Goal: Task Accomplishment & Management: Use online tool/utility

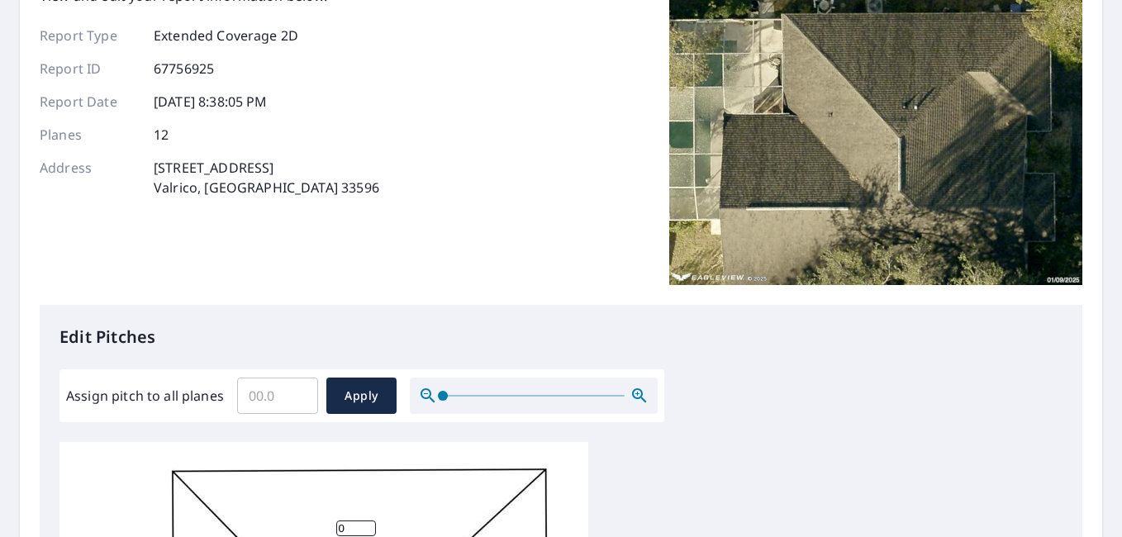
scroll to position [145, 0]
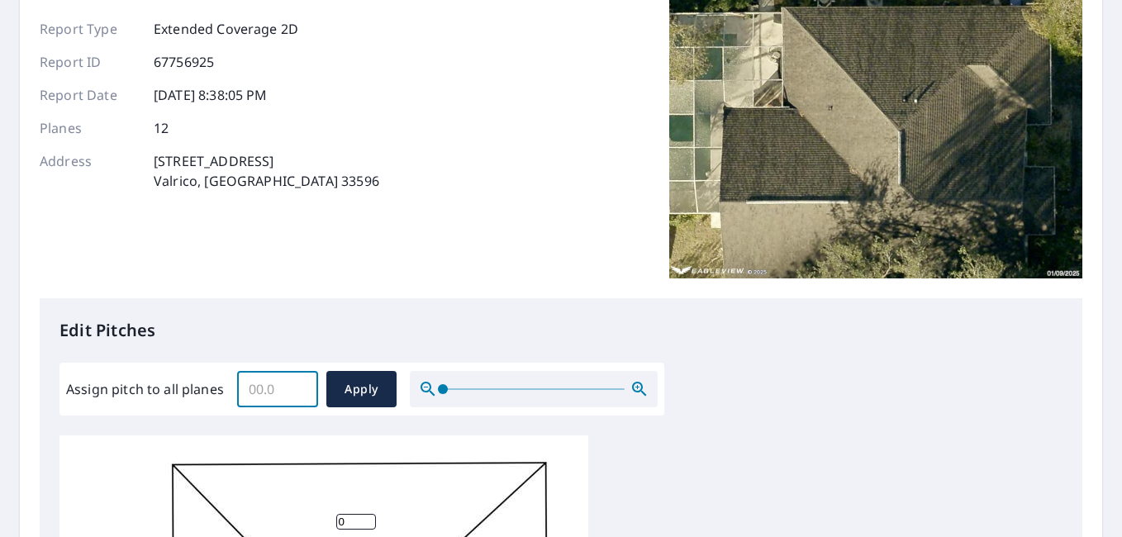
click at [287, 383] on input "Assign pitch to all planes" at bounding box center [277, 389] width 81 height 46
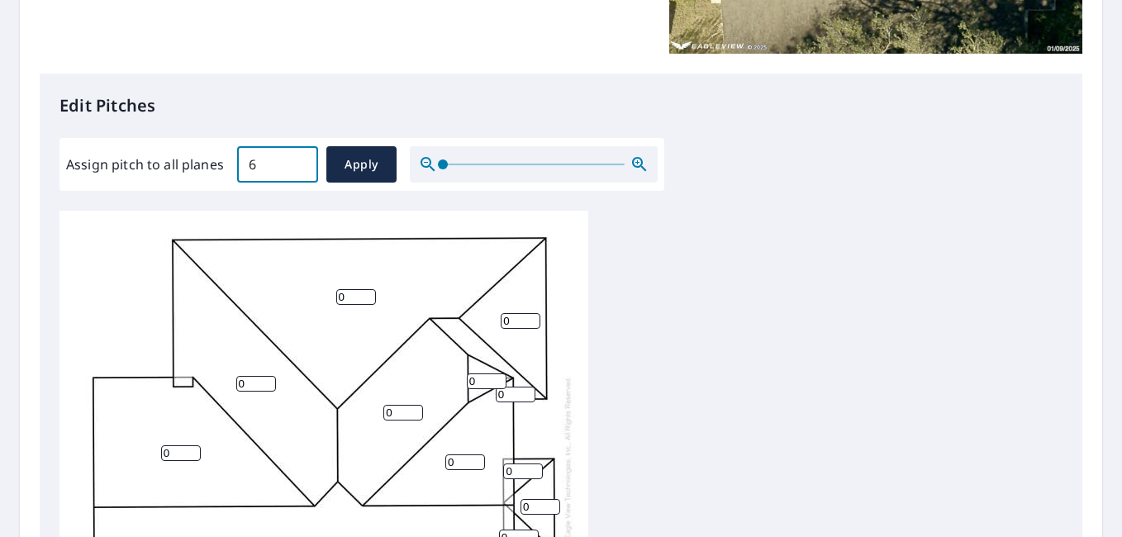
scroll to position [379, 0]
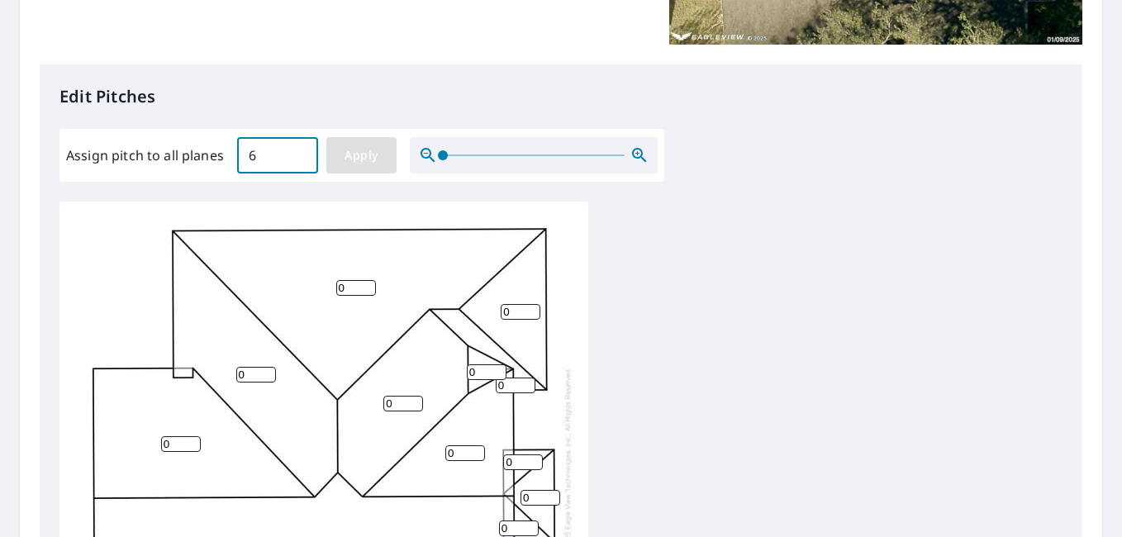
type input "6"
click at [369, 164] on span "Apply" at bounding box center [362, 155] width 44 height 21
type input "6"
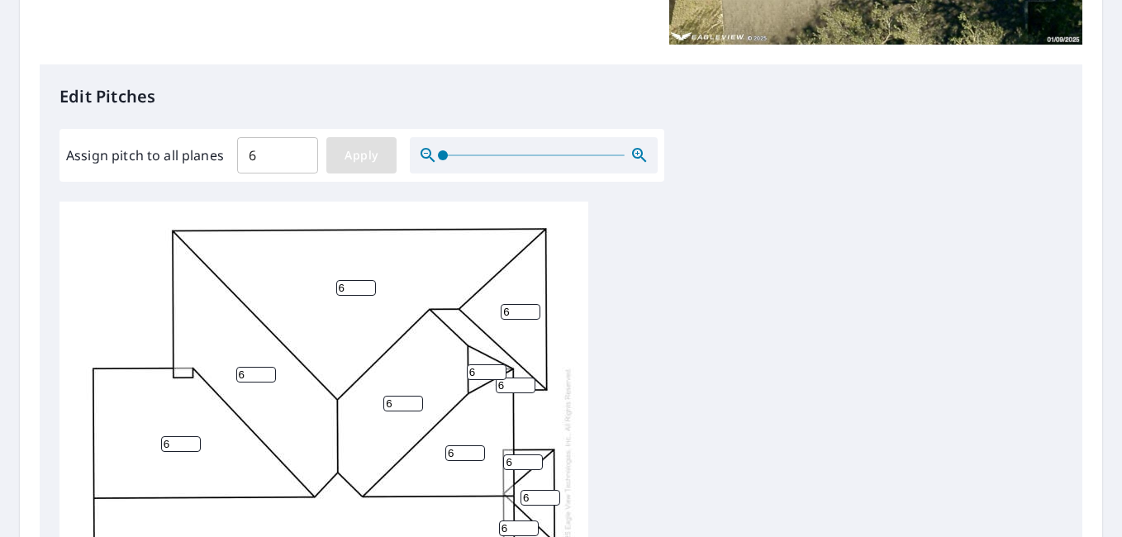
type input "6"
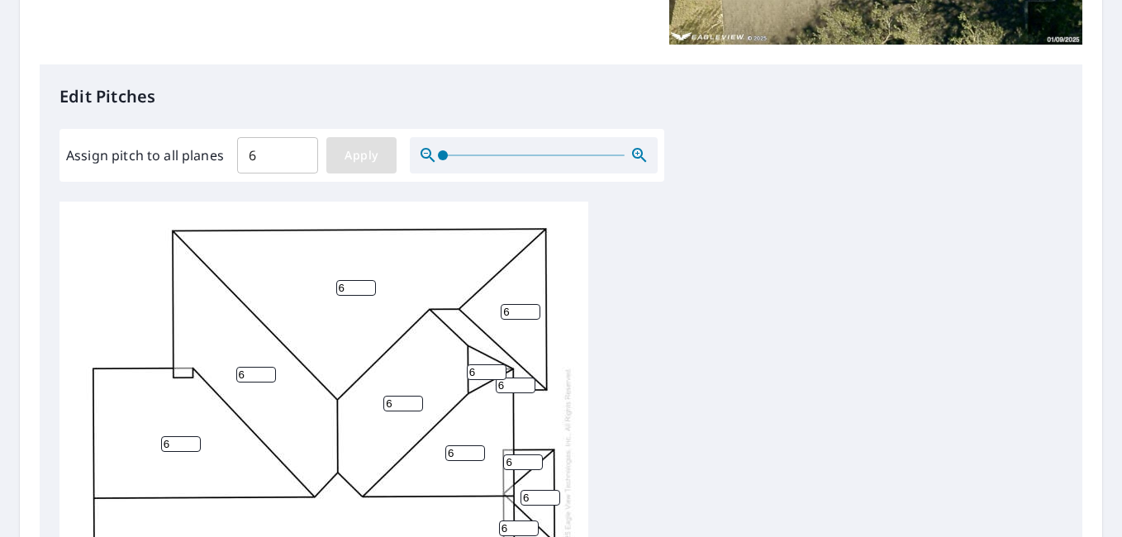
type input "6"
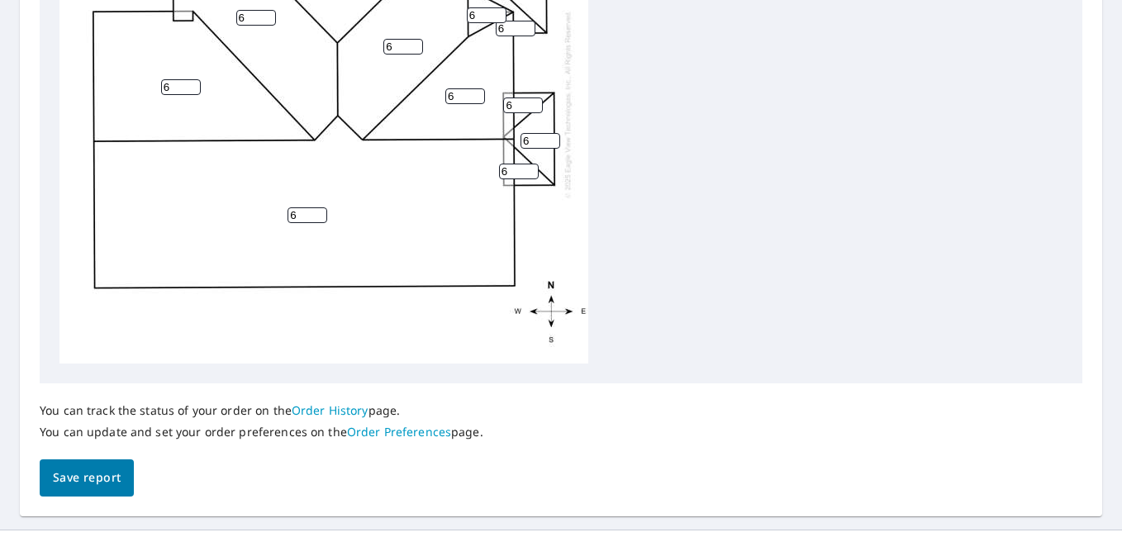
scroll to position [771, 0]
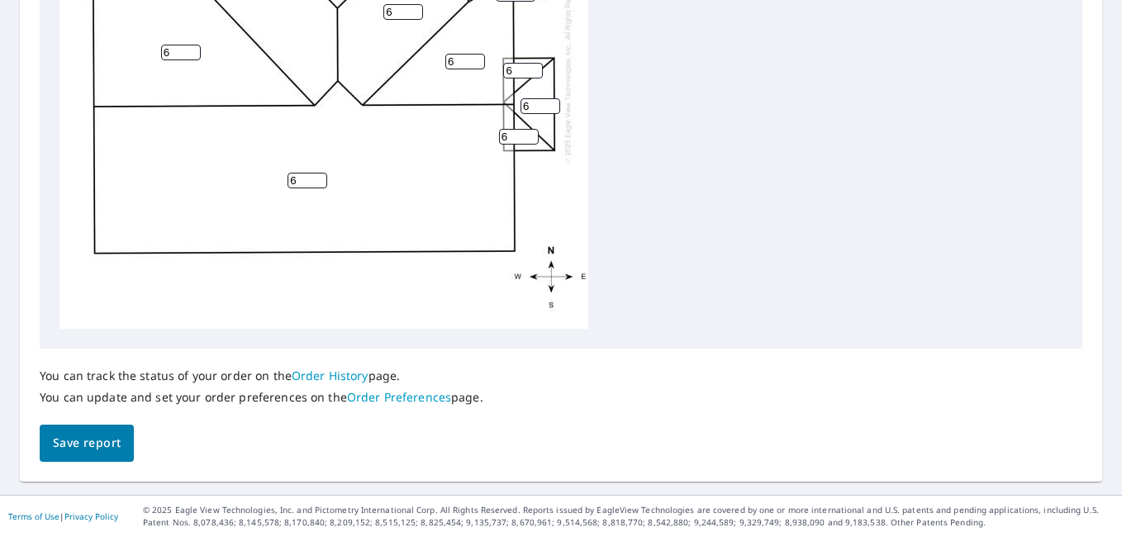
click at [103, 440] on span "Save report" at bounding box center [87, 443] width 68 height 21
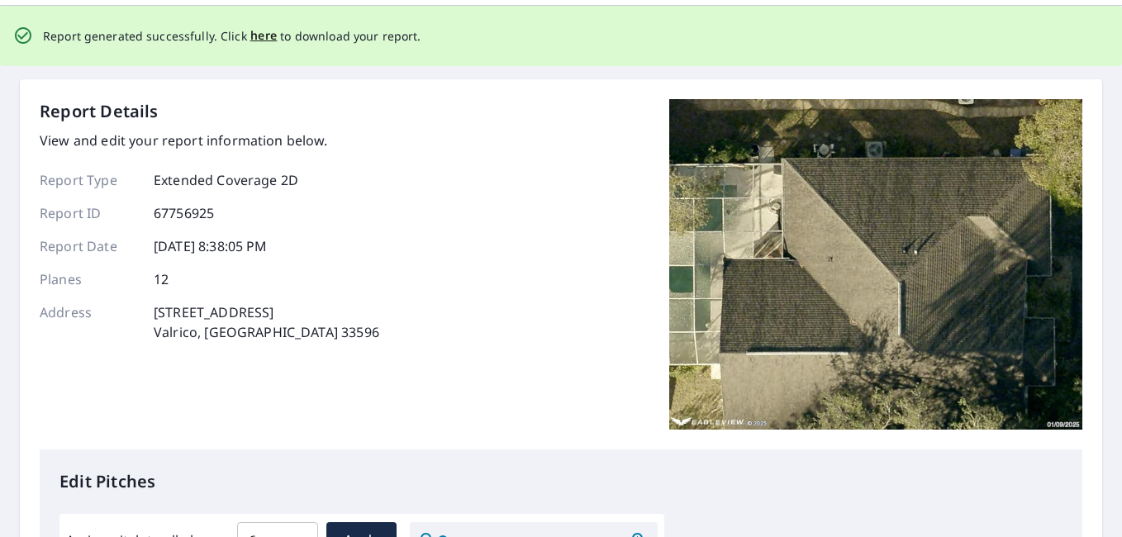
scroll to position [0, 0]
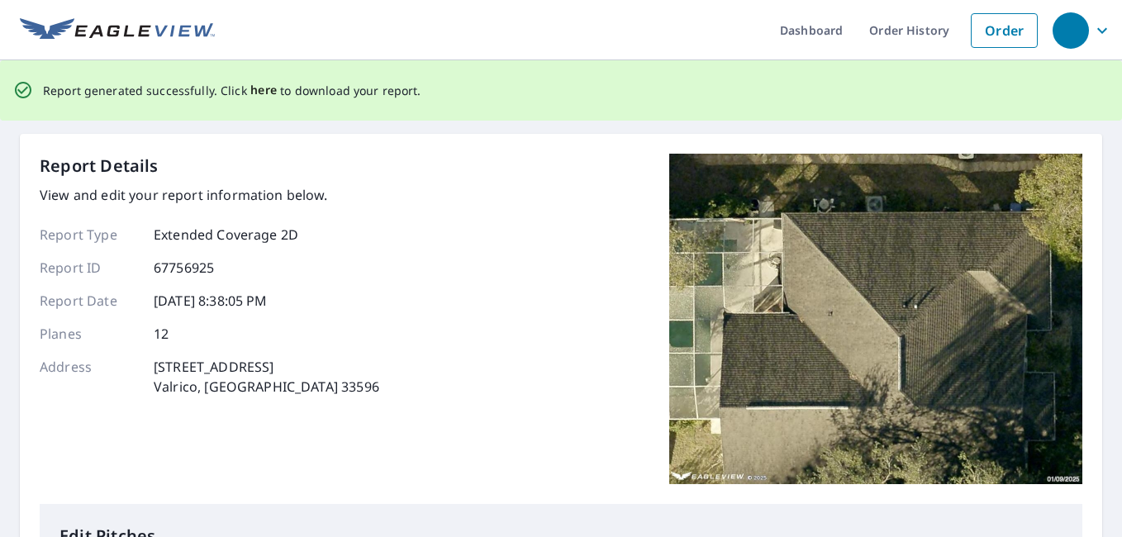
click at [254, 89] on span "here" at bounding box center [263, 90] width 27 height 21
